Goal: Information Seeking & Learning: Learn about a topic

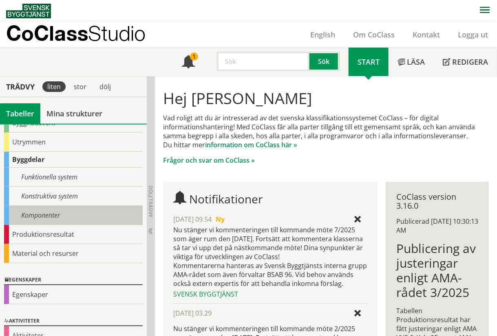
scroll to position [85, 0]
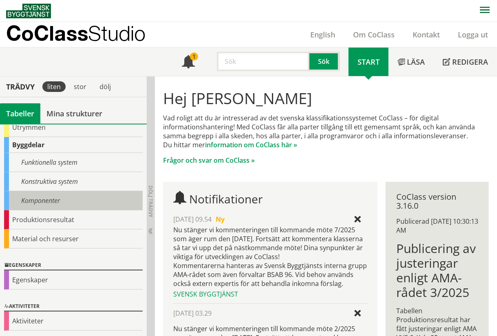
click at [79, 200] on div "Komponenter" at bounding box center [73, 200] width 139 height 19
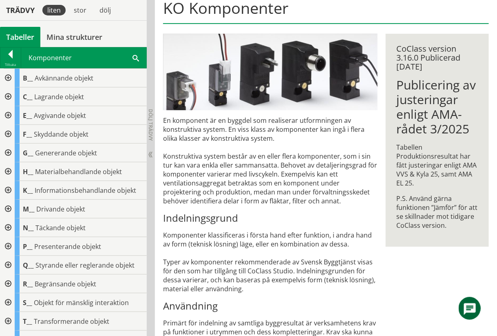
click at [4, 96] on div at bounding box center [7, 97] width 15 height 19
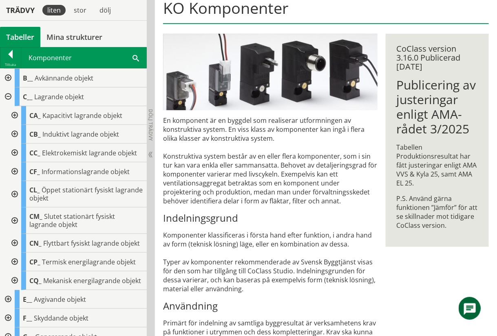
click at [16, 114] on div at bounding box center [14, 115] width 15 height 19
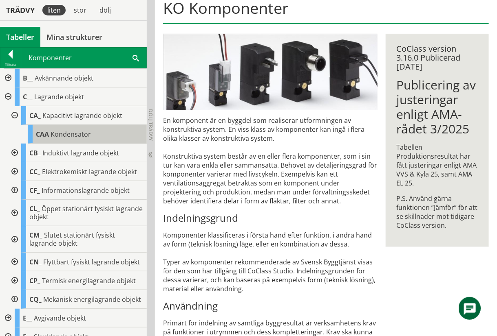
click at [107, 136] on div "CAA Kondensator" at bounding box center [87, 134] width 119 height 19
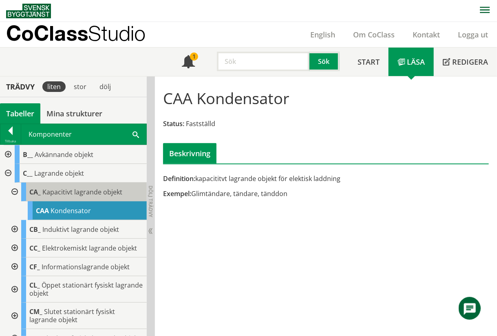
click at [86, 194] on span "Kapacitivt lagrande objekt" at bounding box center [82, 192] width 80 height 9
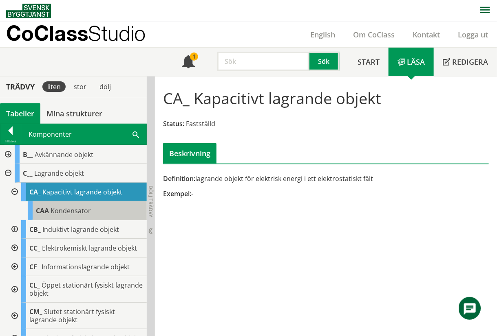
click at [57, 217] on div "CAA Kondensator" at bounding box center [87, 211] width 119 height 19
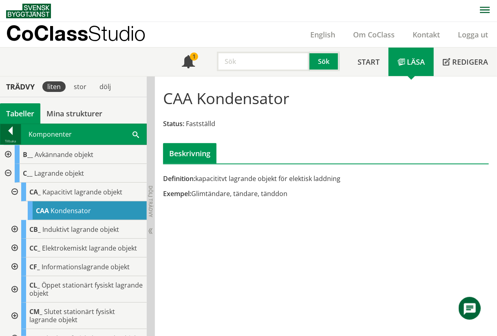
click at [11, 127] on div at bounding box center [10, 132] width 20 height 11
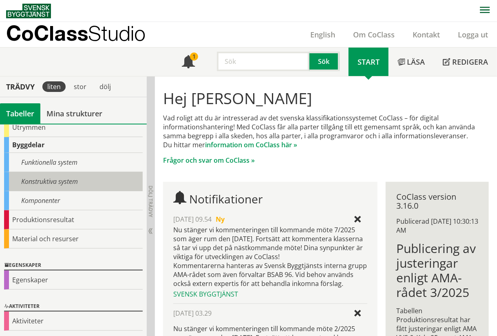
click at [61, 182] on div "Konstruktiva system" at bounding box center [73, 181] width 139 height 19
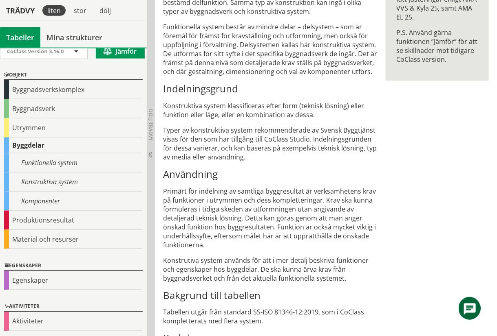
scroll to position [309, 0]
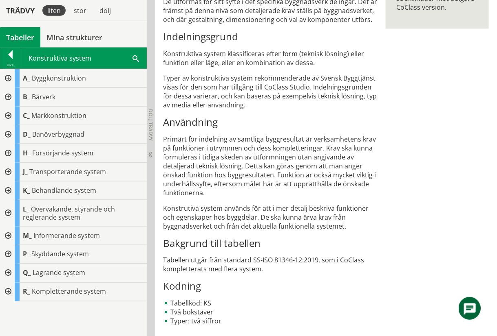
click at [13, 187] on div at bounding box center [7, 191] width 15 height 19
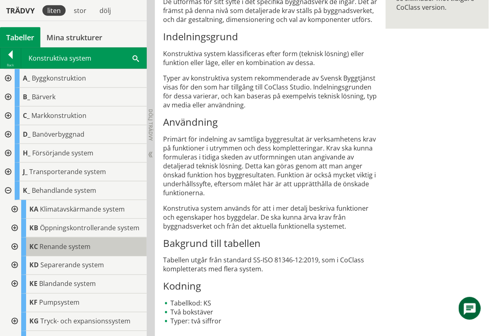
click at [77, 248] on div "KC Renande system" at bounding box center [83, 247] width 125 height 19
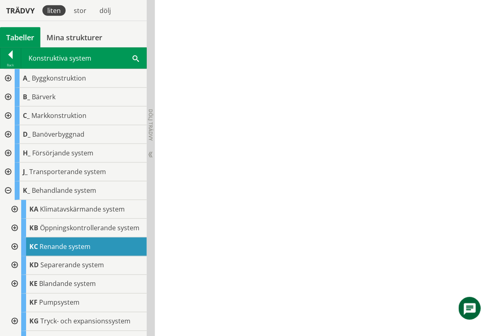
click at [15, 252] on div at bounding box center [14, 247] width 15 height 19
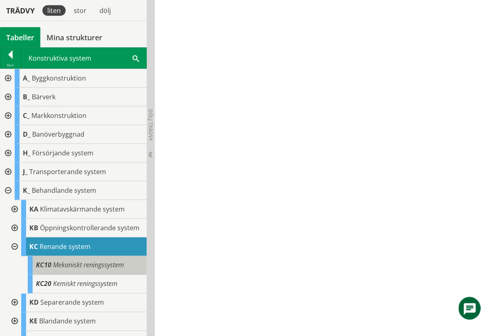
click at [97, 270] on span "Mekaniskt reningssystem" at bounding box center [88, 265] width 71 height 9
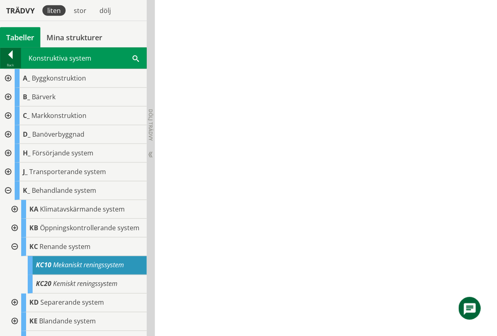
click at [1, 52] on div at bounding box center [10, 56] width 20 height 11
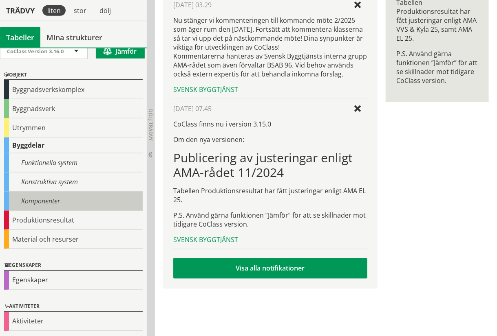
click at [81, 192] on div "Komponenter" at bounding box center [73, 201] width 139 height 19
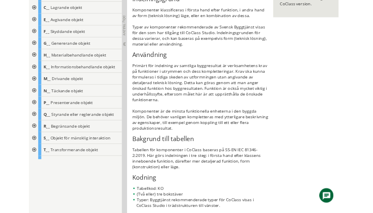
scroll to position [218, 0]
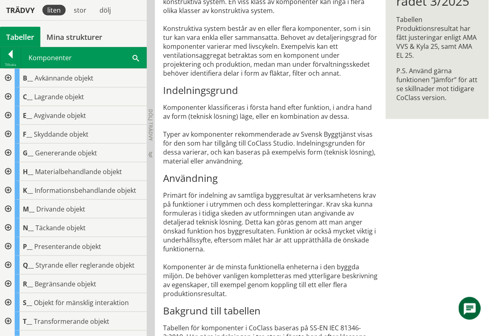
click at [1, 95] on div at bounding box center [7, 97] width 15 height 19
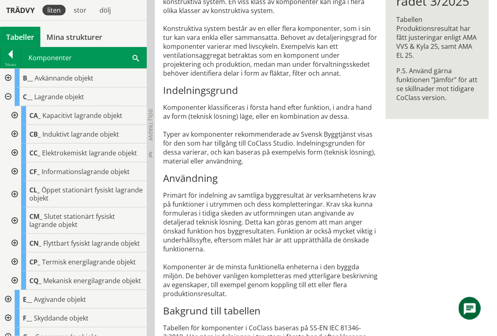
click at [18, 121] on div at bounding box center [14, 115] width 15 height 19
